Goal: Navigation & Orientation: Understand site structure

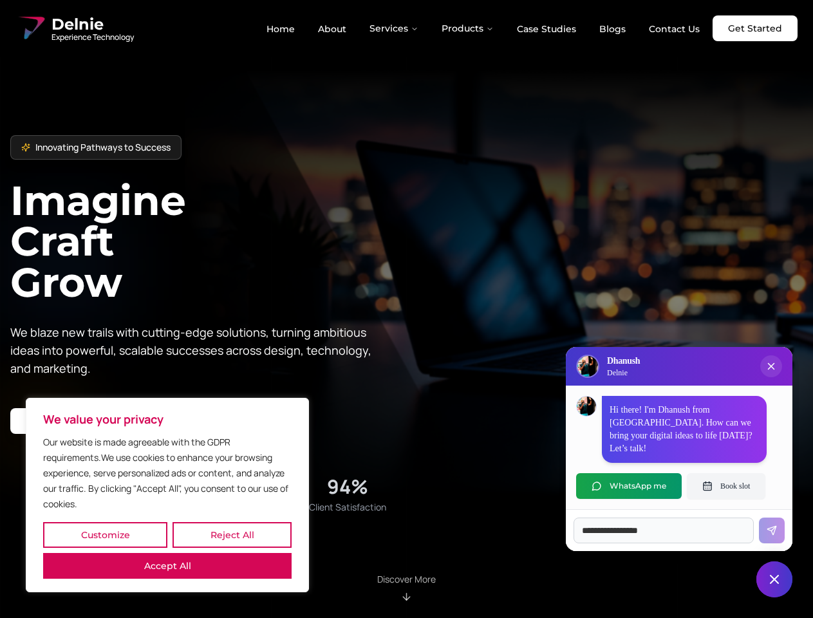
click at [105, 535] on button "Customize" at bounding box center [105, 535] width 124 height 26
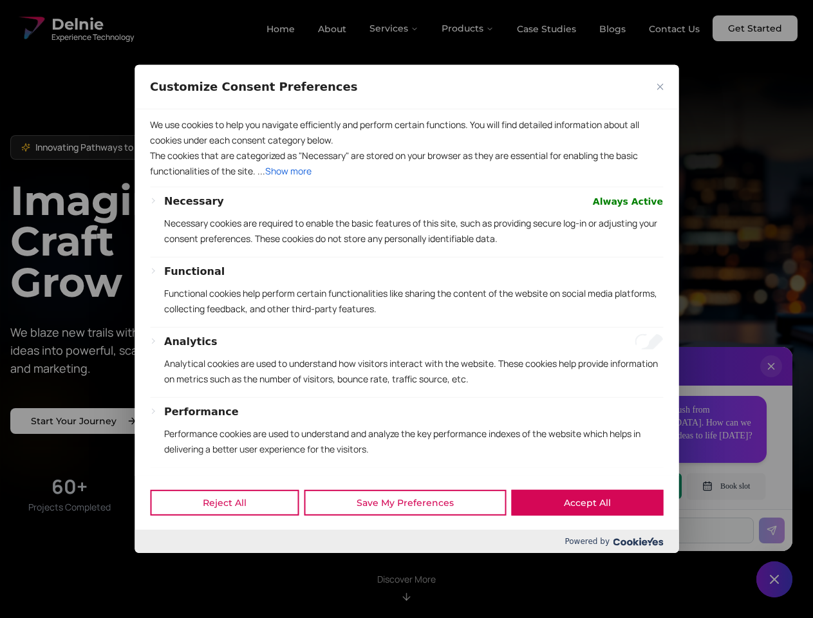
click at [167, 553] on div "Customize Consent Preferences We use cookies to help you navigate efficiently a…" at bounding box center [407, 309] width 544 height 488
click at [406, 309] on div "Functional Functional cookies help perform certain functionalities like sharing…" at bounding box center [413, 295] width 499 height 63
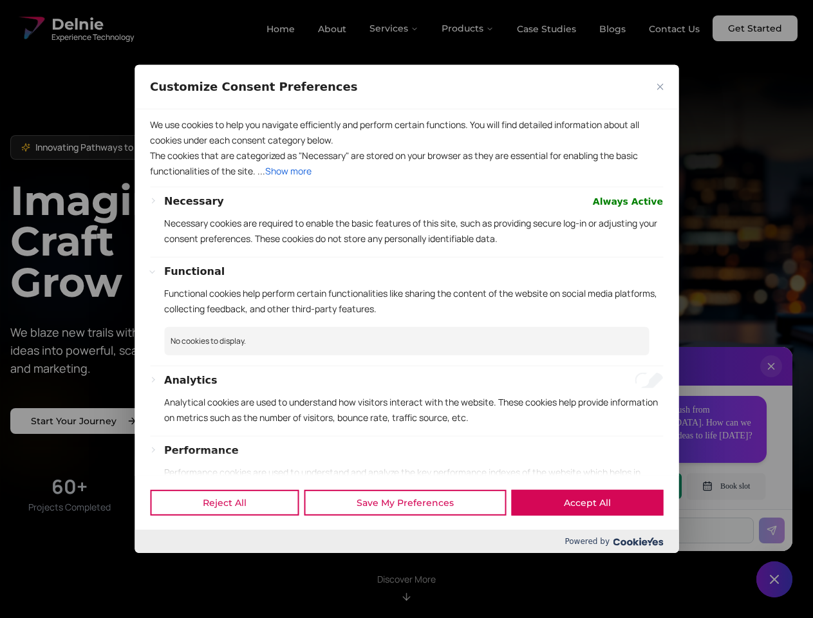
click at [395, 28] on div at bounding box center [406, 309] width 813 height 618
click at [468, 28] on div at bounding box center [406, 309] width 813 height 618
click at [772, 379] on div at bounding box center [406, 309] width 813 height 618
click at [629, 486] on div "Reject All Save My Preferences Accept All" at bounding box center [407, 502] width 544 height 55
click at [726, 486] on div at bounding box center [406, 309] width 813 height 618
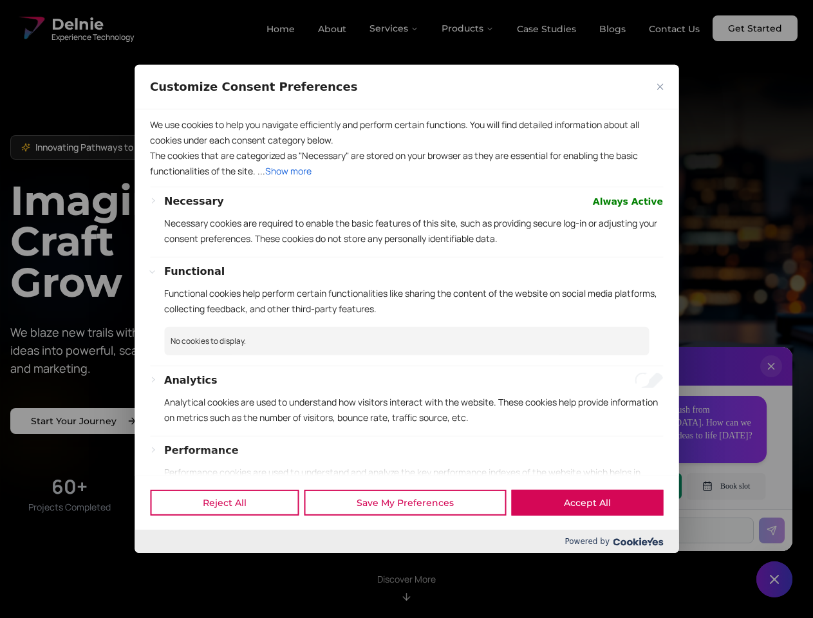
click at [775, 580] on div at bounding box center [406, 309] width 813 height 618
